Goal: Task Accomplishment & Management: Manage account settings

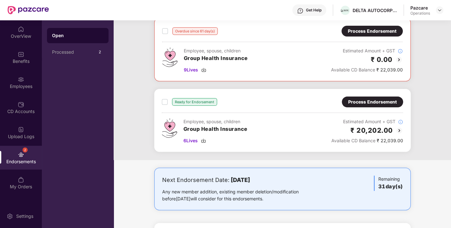
scroll to position [109, 0]
click at [204, 140] on img at bounding box center [203, 140] width 5 height 5
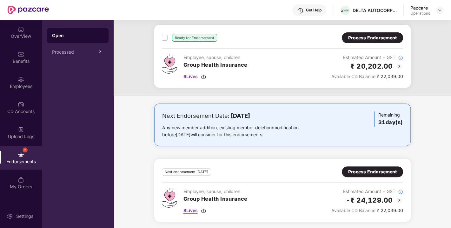
click at [202, 208] on img at bounding box center [203, 210] width 5 height 5
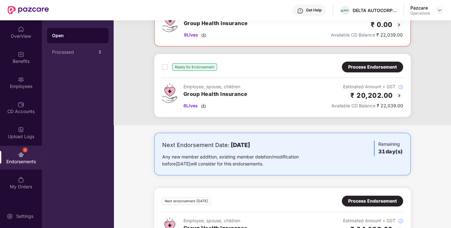
scroll to position [142, 0]
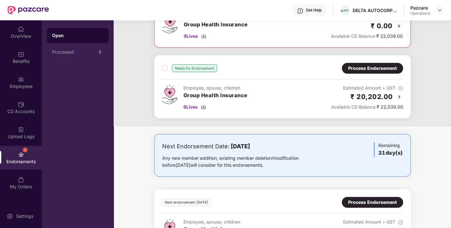
click at [363, 60] on div "Ready for Endorsement Process Endorsement Employee, spouse, children Group Heal…" at bounding box center [282, 86] width 257 height 63
click at [368, 68] on div "Process Endorsement" at bounding box center [372, 68] width 49 height 7
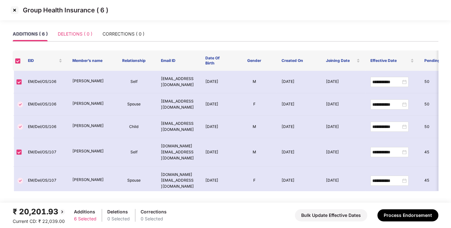
click at [82, 38] on div "DELETIONS ( 0 )" at bounding box center [75, 34] width 35 height 15
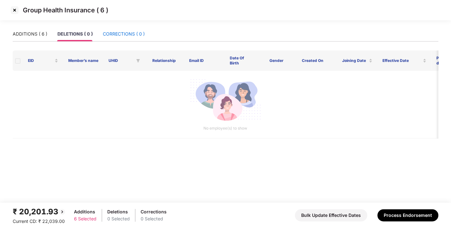
click at [132, 36] on div "CORRECTIONS ( 0 )" at bounding box center [124, 33] width 42 height 7
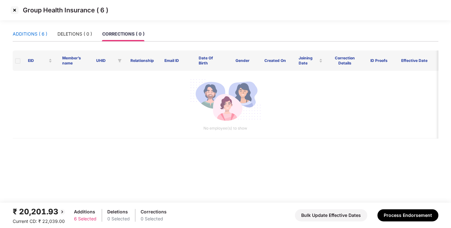
click at [36, 36] on div "ADDITIONS ( 6 )" at bounding box center [30, 33] width 35 height 7
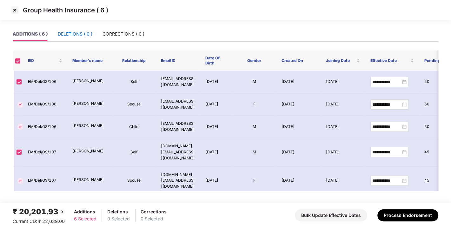
click at [74, 35] on div "DELETIONS ( 0 )" at bounding box center [75, 33] width 35 height 7
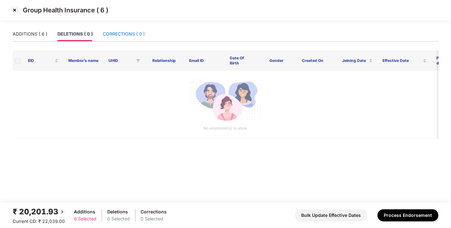
click at [108, 34] on div "CORRECTIONS ( 0 )" at bounding box center [124, 33] width 42 height 7
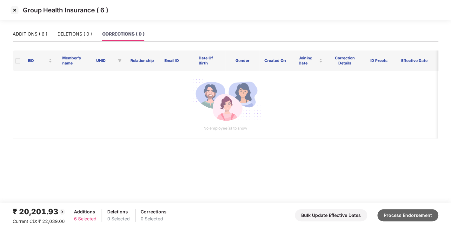
click at [407, 219] on button "Process Endorsement" at bounding box center [408, 215] width 61 height 12
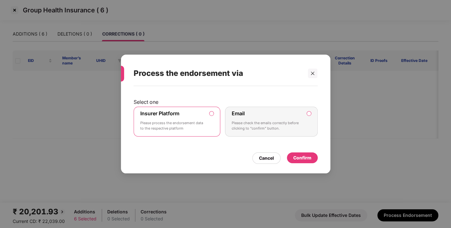
click at [312, 159] on div "Confirm" at bounding box center [302, 157] width 31 height 11
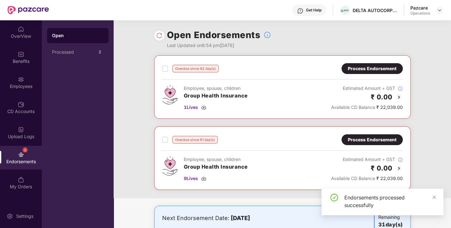
scroll to position [102, 0]
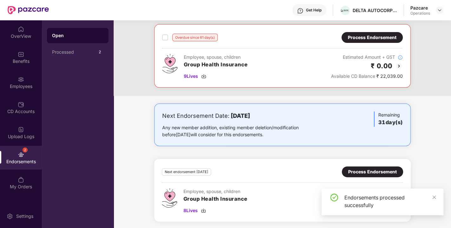
click at [357, 164] on div "Next endorsement [DATE] Process Endorsement Employee, spouse, children Group He…" at bounding box center [282, 190] width 257 height 63
click at [375, 170] on div "Process Endorsement" at bounding box center [372, 171] width 49 height 7
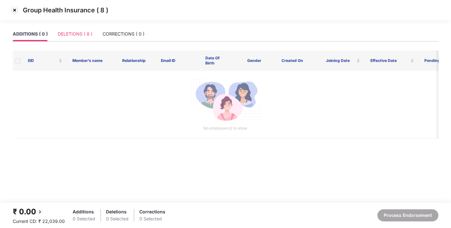
drag, startPoint x: 76, startPoint y: 43, endPoint x: 78, endPoint y: 38, distance: 4.7
click at [78, 38] on div "ADDITIONS ( 0 ) DELETIONS ( 8 ) CORRECTIONS ( 0 )" at bounding box center [226, 37] width 426 height 20
click at [78, 38] on div "DELETIONS ( 8 )" at bounding box center [75, 34] width 35 height 15
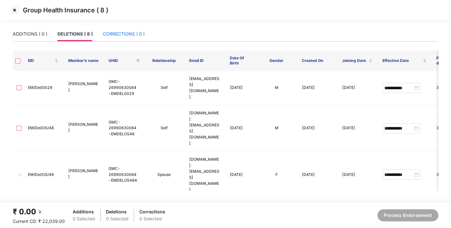
click at [120, 35] on div "CORRECTIONS ( 0 )" at bounding box center [124, 33] width 42 height 7
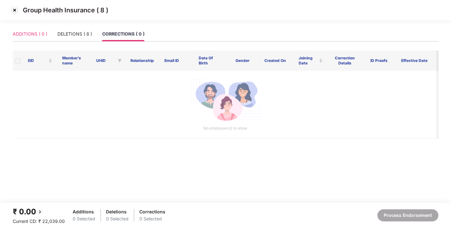
click at [13, 38] on div "ADDITIONS ( 0 )" at bounding box center [30, 34] width 35 height 15
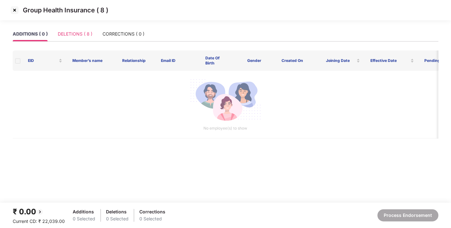
click at [72, 39] on div "DELETIONS ( 8 )" at bounding box center [75, 34] width 35 height 15
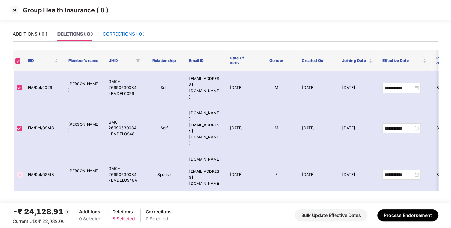
click at [119, 32] on div "CORRECTIONS ( 0 )" at bounding box center [124, 33] width 42 height 7
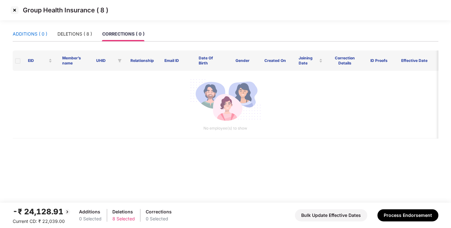
click at [35, 35] on div "ADDITIONS ( 0 )" at bounding box center [30, 33] width 35 height 7
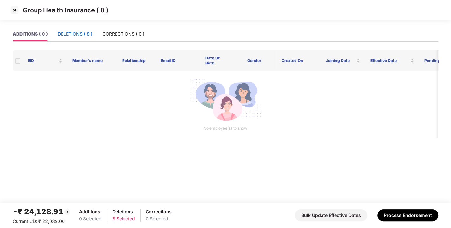
click at [69, 32] on div "DELETIONS ( 8 )" at bounding box center [75, 33] width 35 height 7
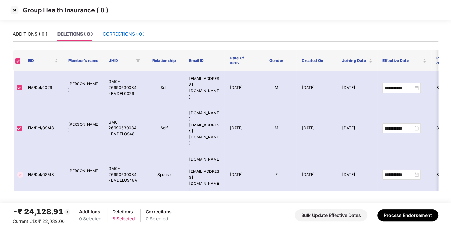
click at [122, 32] on div "CORRECTIONS ( 0 )" at bounding box center [124, 33] width 42 height 7
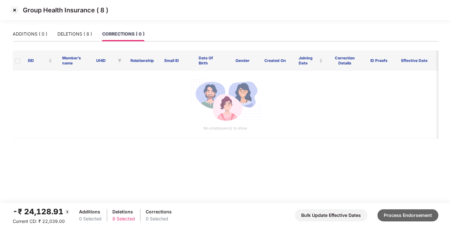
click at [408, 214] on button "Process Endorsement" at bounding box center [408, 215] width 61 height 12
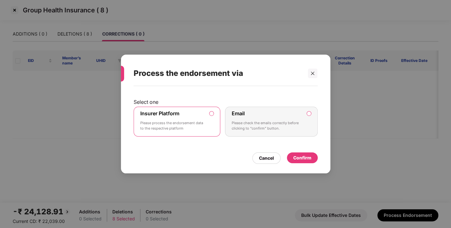
click at [305, 159] on div "Confirm" at bounding box center [302, 157] width 18 height 7
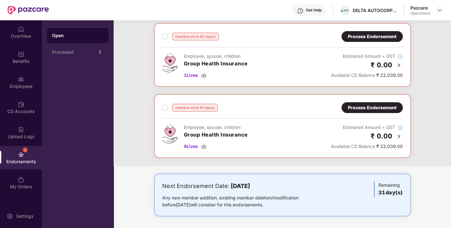
scroll to position [0, 0]
